Goal: Task Accomplishment & Management: Use online tool/utility

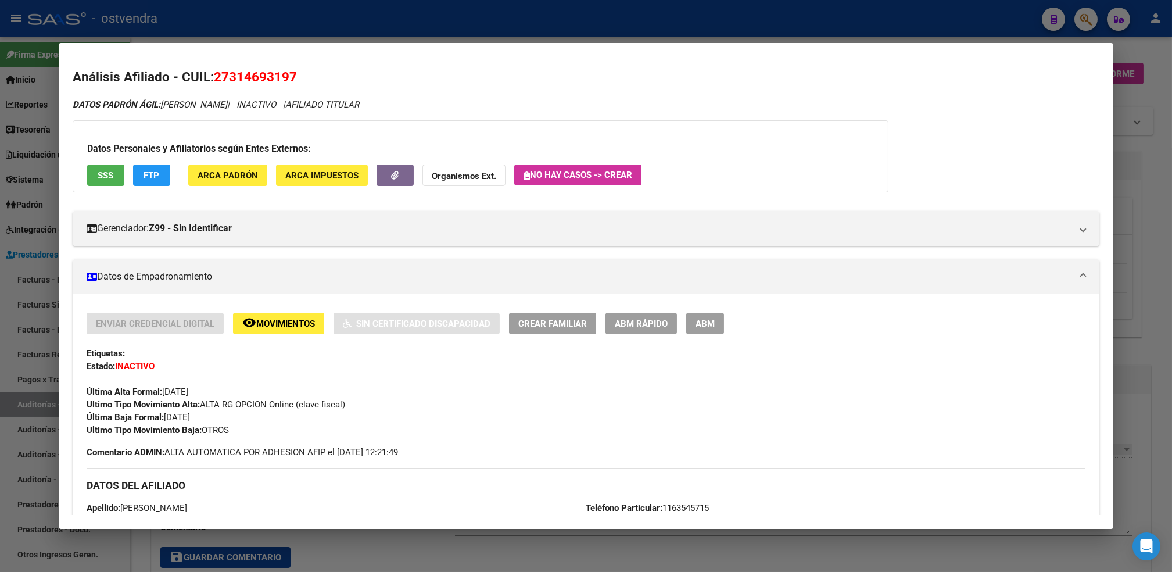
click at [1140, 49] on div at bounding box center [586, 286] width 1172 height 572
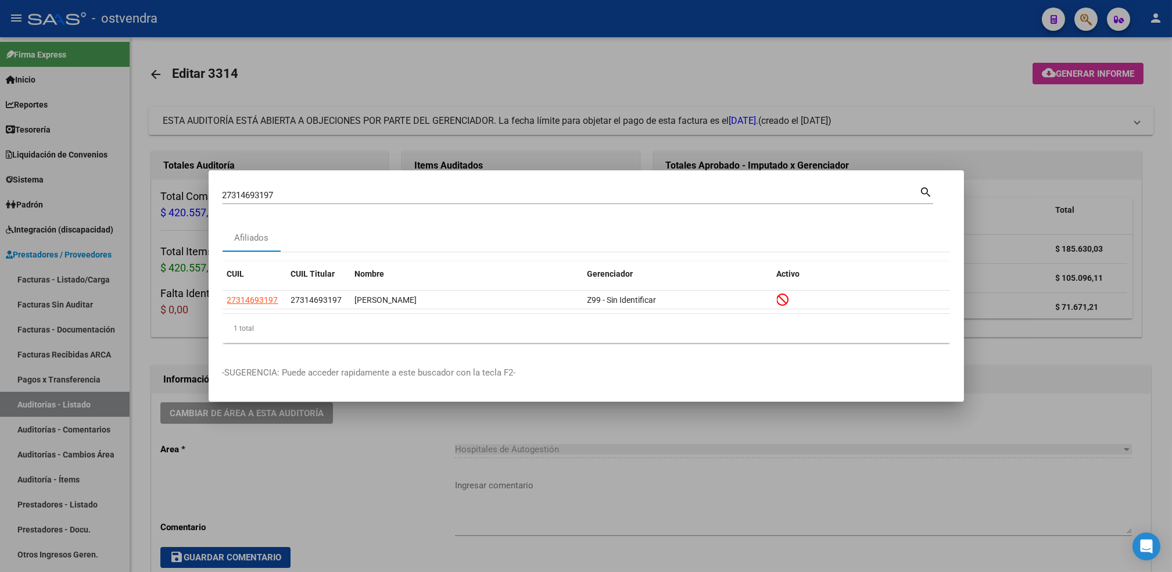
click at [1140, 49] on div at bounding box center [586, 286] width 1172 height 572
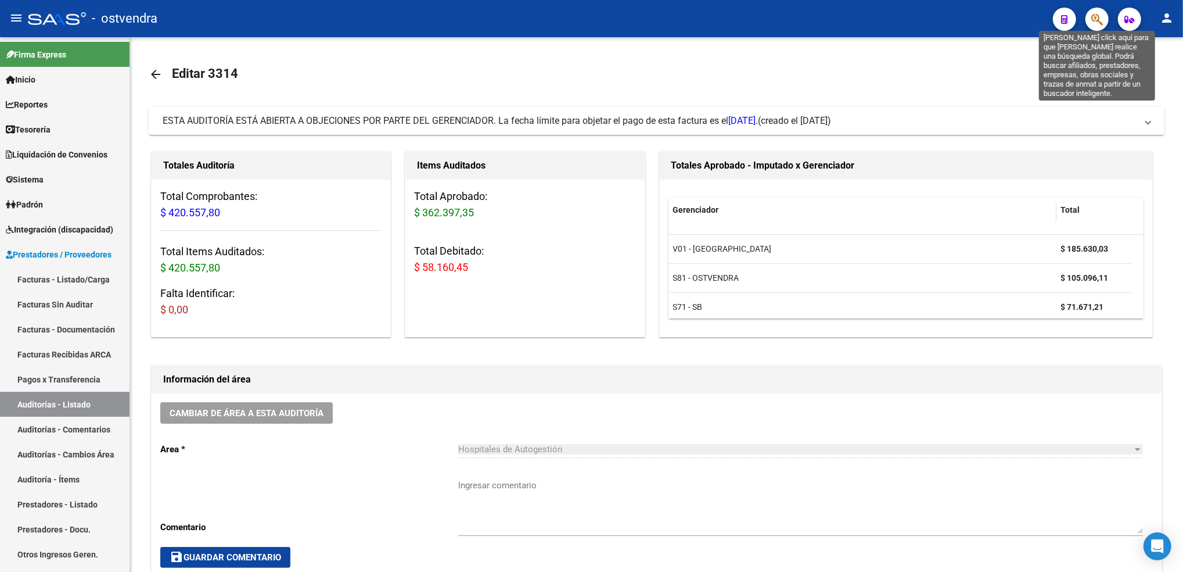
click at [1092, 20] on icon "button" at bounding box center [1098, 19] width 12 height 13
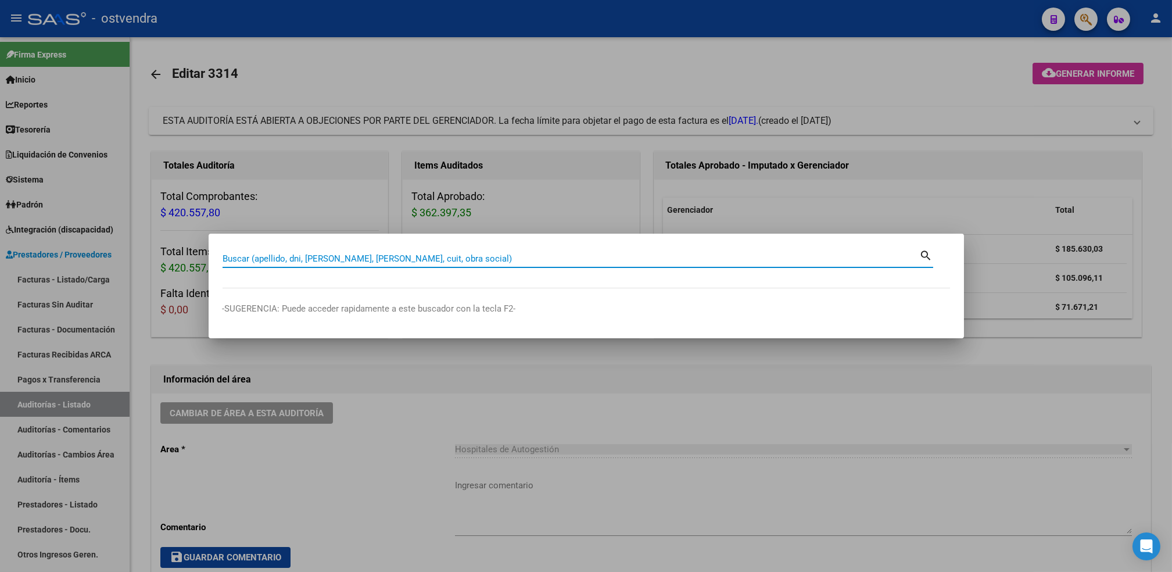
click at [618, 256] on input "Buscar (apellido, dni, [PERSON_NAME], [PERSON_NAME], cuit, obra social)" at bounding box center [571, 258] width 697 height 10
paste input "58854390"
type input "58854390"
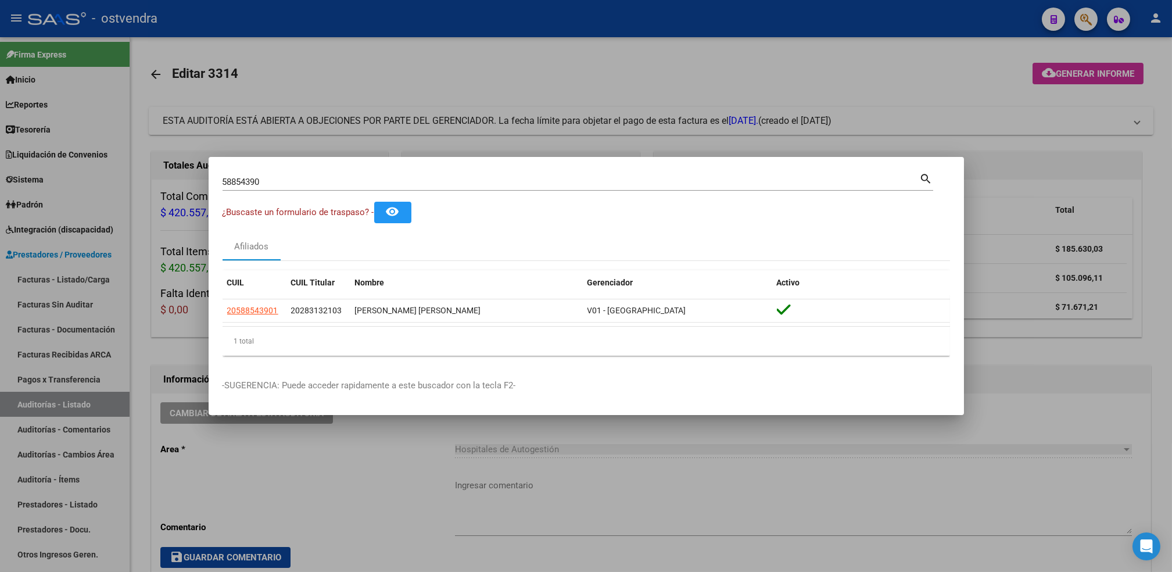
click at [964, 77] on div at bounding box center [586, 286] width 1172 height 572
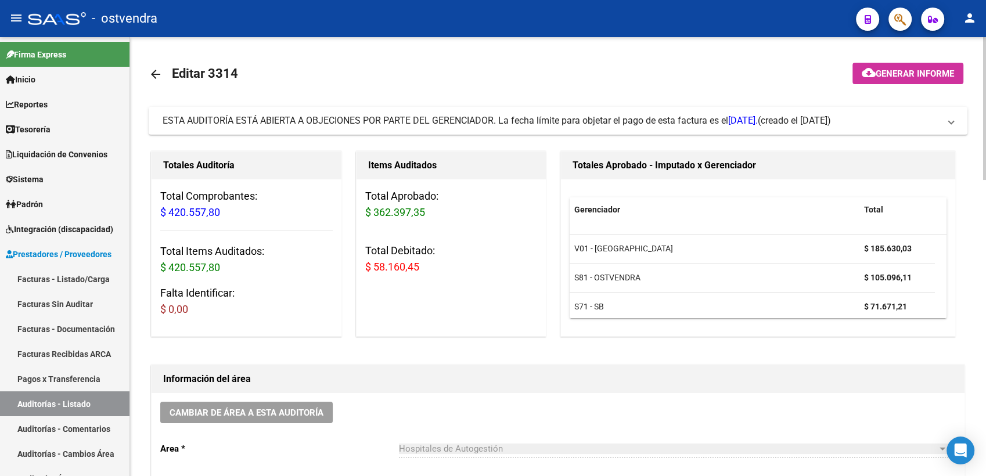
drag, startPoint x: 1157, startPoint y: 0, endPoint x: 497, endPoint y: 62, distance: 663.4
click at [497, 62] on mat-toolbar-row "arrow_back Editar 3314" at bounding box center [468, 74] width 639 height 37
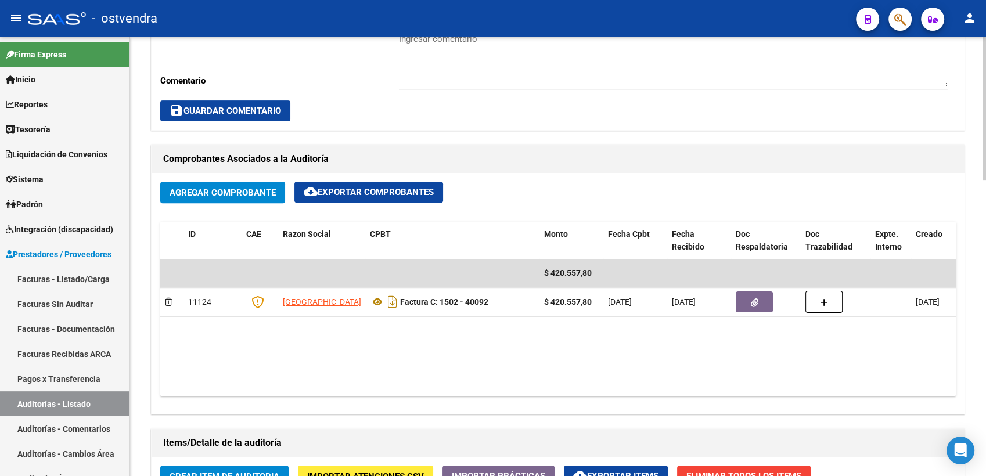
scroll to position [193, 0]
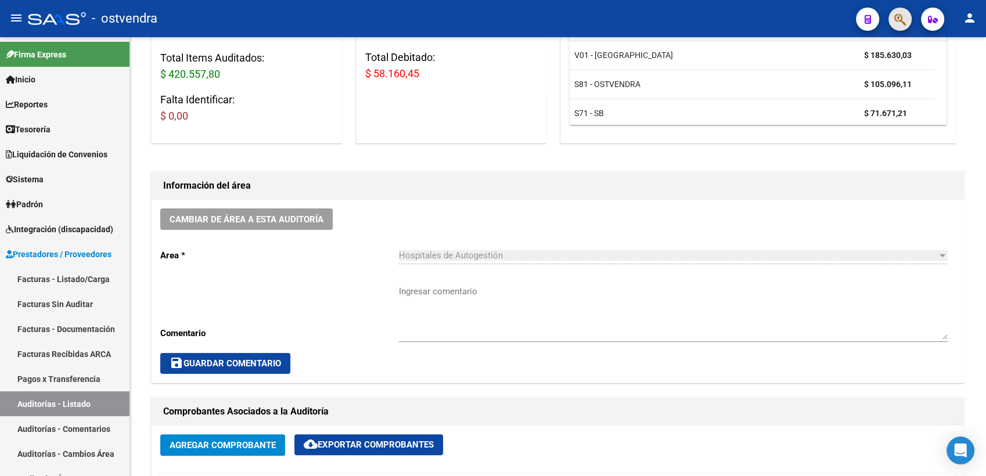
click at [894, 16] on button "button" at bounding box center [900, 19] width 23 height 23
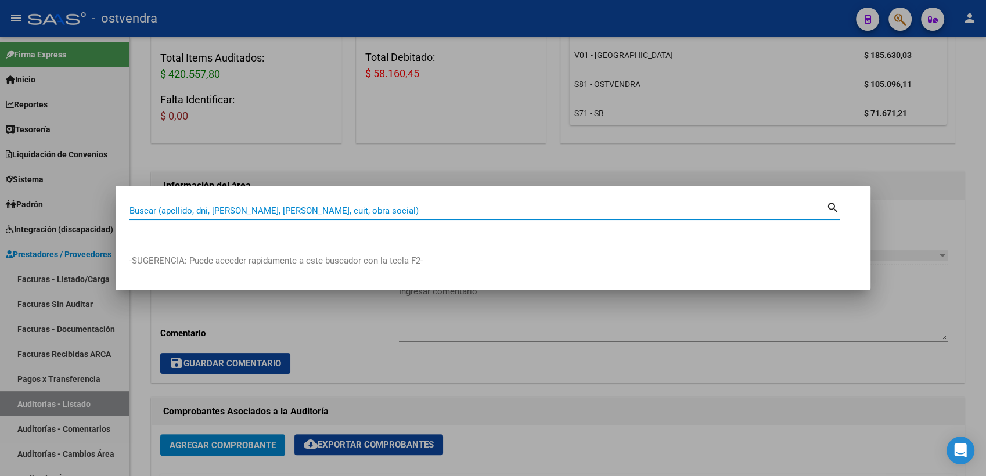
click at [511, 209] on input "Buscar (apellido, dni, [PERSON_NAME], [PERSON_NAME], cuit, obra social)" at bounding box center [478, 211] width 697 height 10
paste input "40624193"
type input "40624193"
